Goal: Navigation & Orientation: Find specific page/section

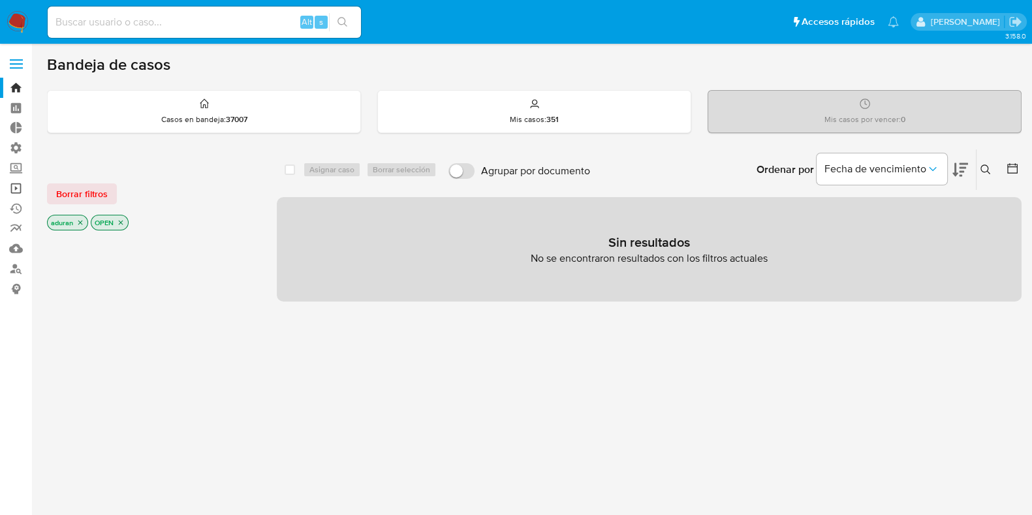
click at [20, 197] on link "Operaciones masivas" at bounding box center [77, 188] width 155 height 20
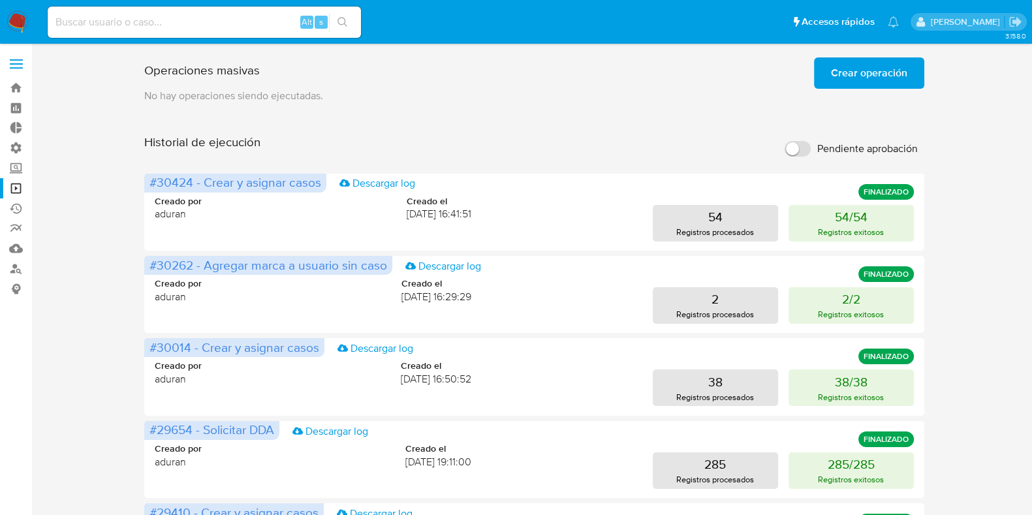
click at [16, 26] on img at bounding box center [18, 22] width 22 height 22
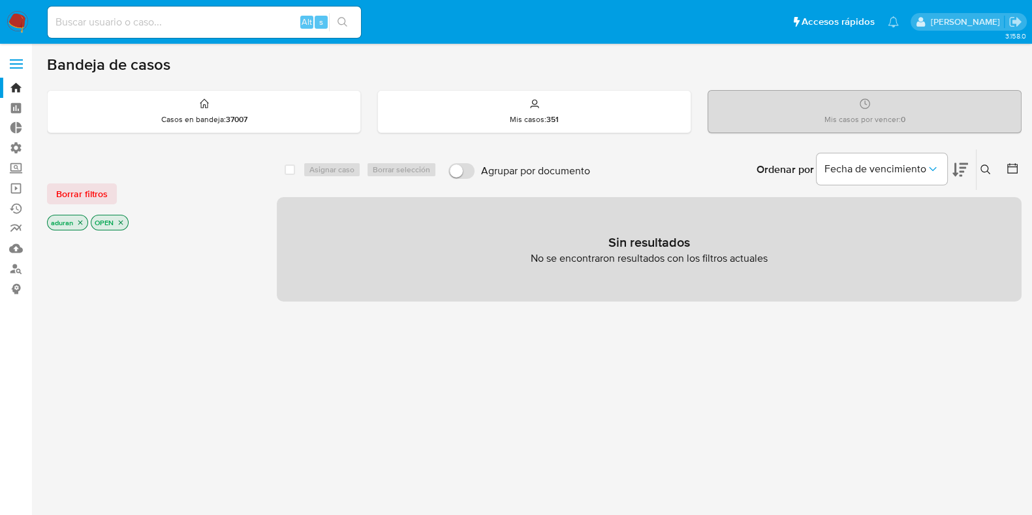
click at [69, 380] on div at bounding box center [151, 455] width 209 height 444
click at [78, 219] on icon "close-filter" at bounding box center [80, 223] width 8 height 8
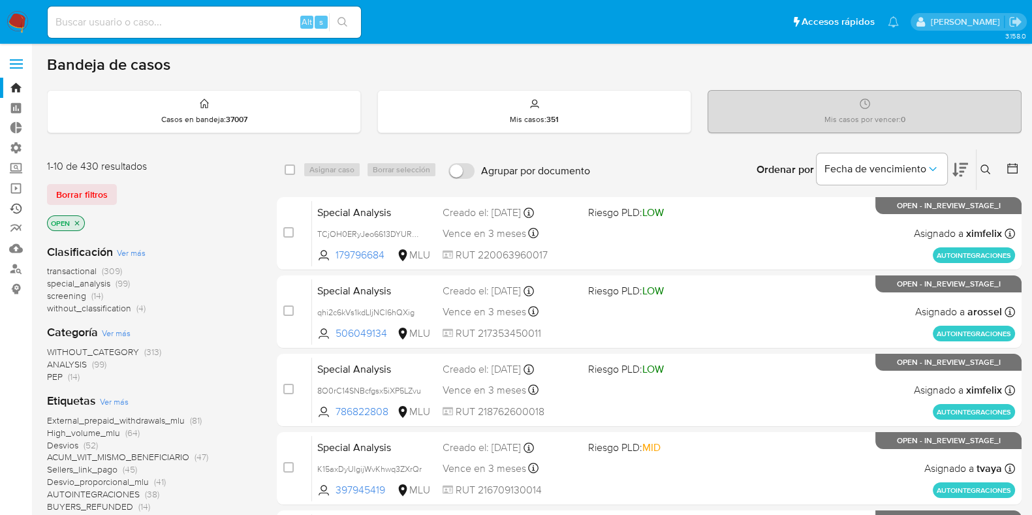
click at [20, 214] on link "Ejecuciones automáticas" at bounding box center [77, 208] width 155 height 20
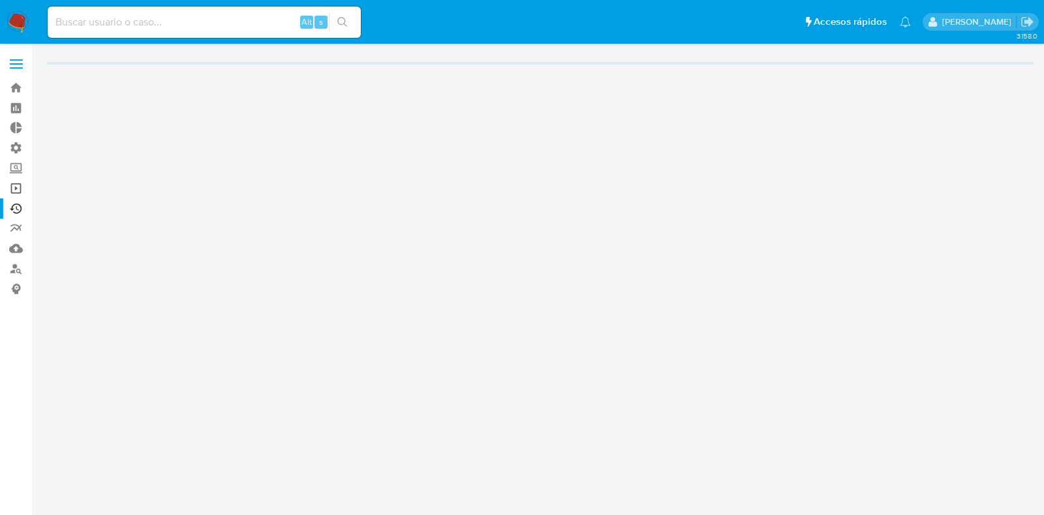
click at [14, 192] on link "Operaciones masivas" at bounding box center [77, 188] width 155 height 20
